Goal: Information Seeking & Learning: Learn about a topic

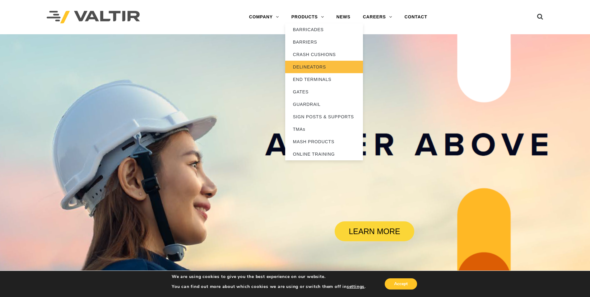
click at [308, 68] on link "DELINEATORS" at bounding box center [324, 67] width 78 height 12
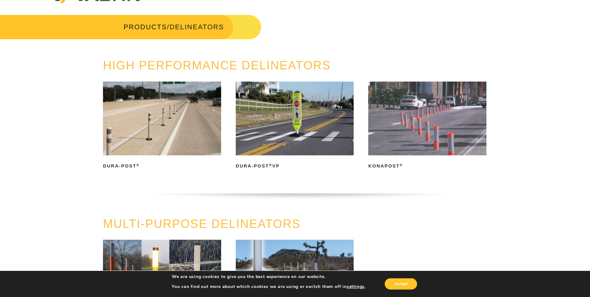
scroll to position [31, 0]
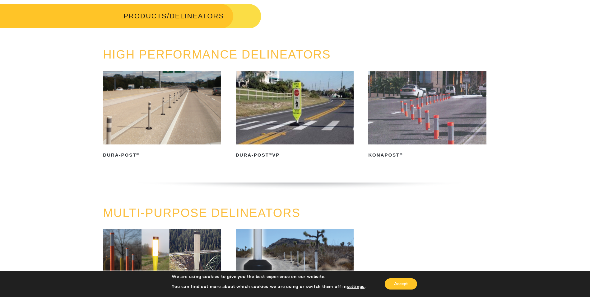
click at [170, 112] on img at bounding box center [162, 108] width 118 height 74
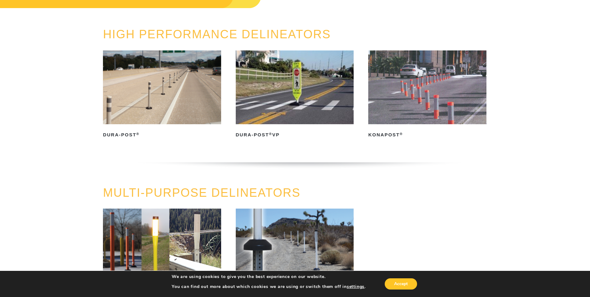
scroll to position [62, 0]
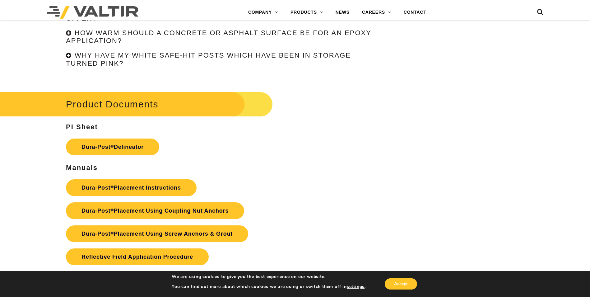
scroll to position [1556, 0]
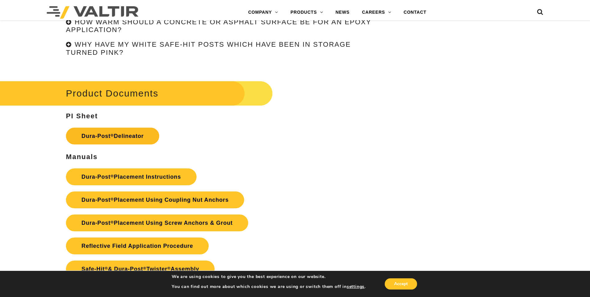
click at [134, 130] on link "Dura-Post ® Delineator" at bounding box center [112, 136] width 93 height 17
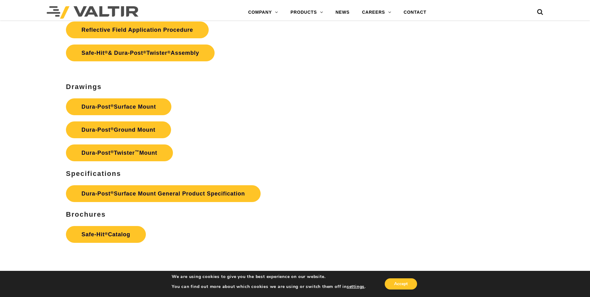
scroll to position [1774, 0]
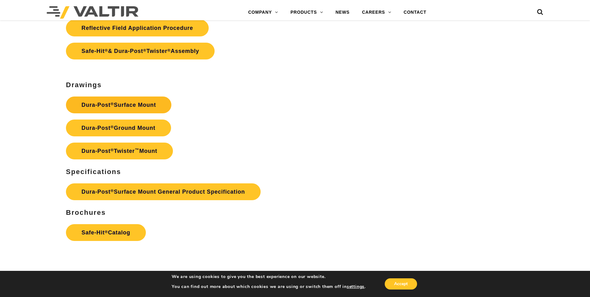
click at [132, 103] on link "Dura-Post ® Surface Mount" at bounding box center [119, 104] width 106 height 17
